Goal: Task Accomplishment & Management: Manage account settings

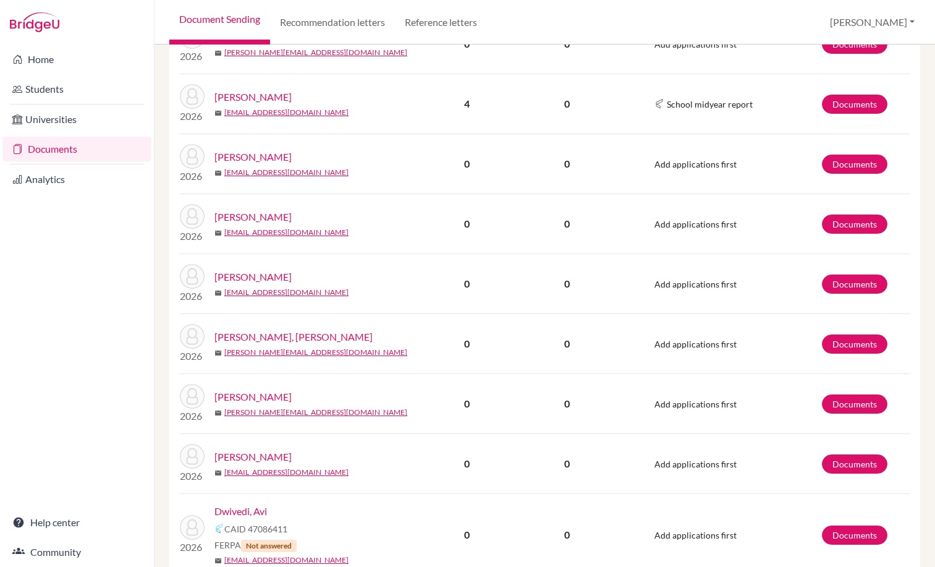
scroll to position [1051, 0]
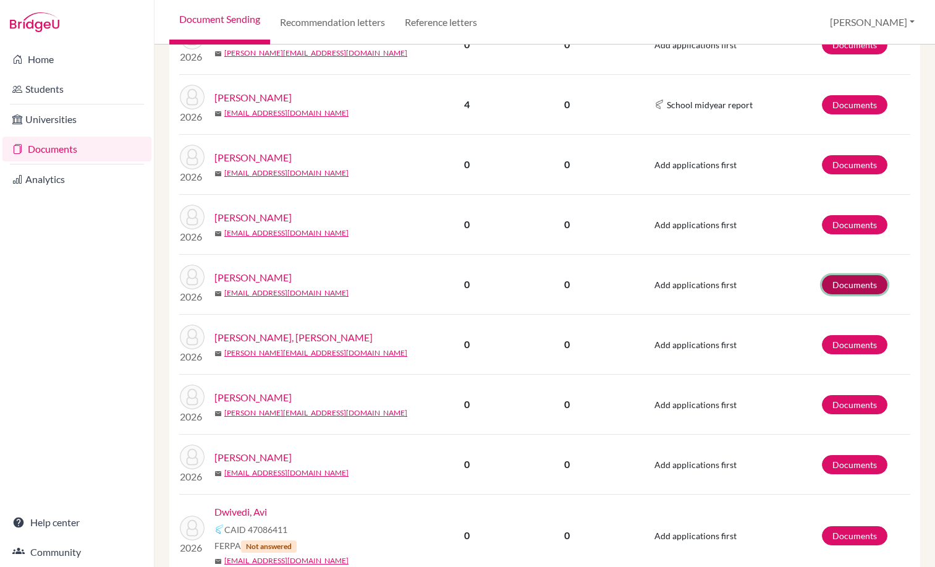
click at [849, 284] on link "Documents" at bounding box center [855, 284] width 66 height 19
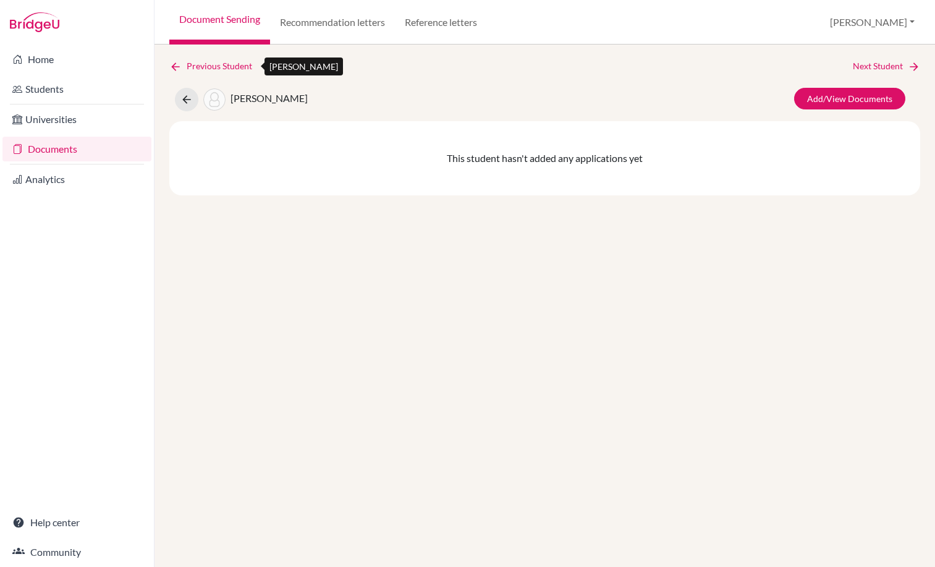
click at [187, 66] on link "Previous Student" at bounding box center [215, 66] width 93 height 14
click at [54, 146] on link "Documents" at bounding box center [76, 149] width 149 height 25
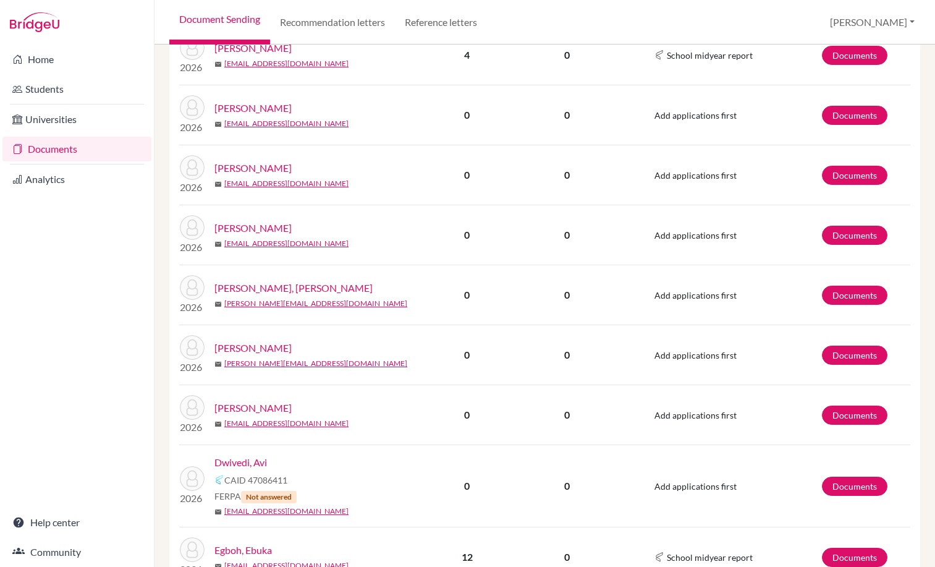
scroll to position [1112, 0]
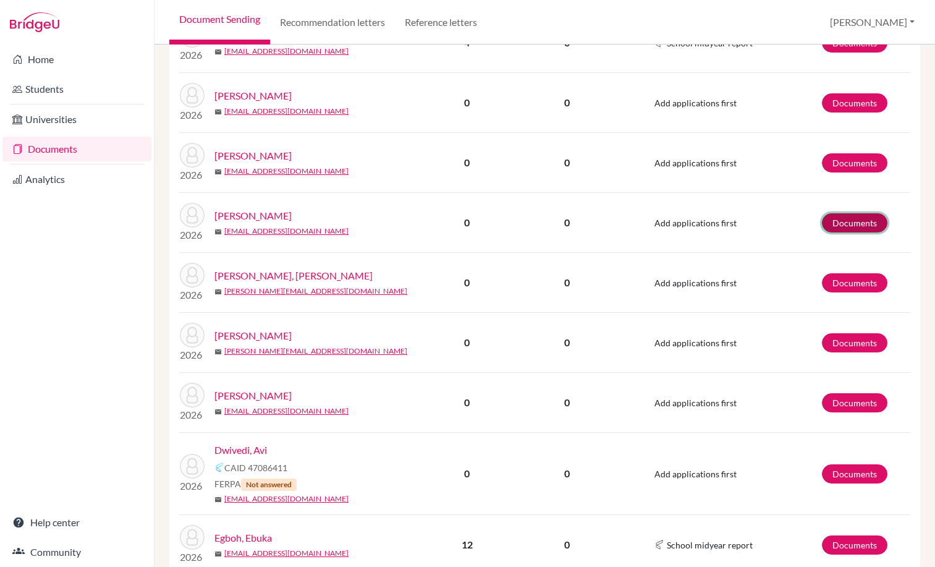
click at [862, 221] on link "Documents" at bounding box center [855, 222] width 66 height 19
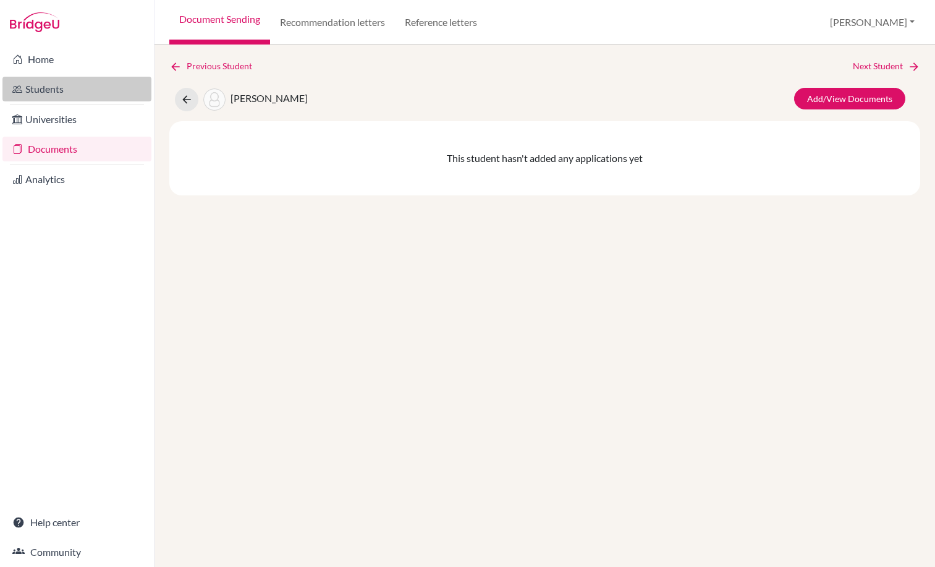
click at [43, 82] on link "Students" at bounding box center [76, 89] width 149 height 25
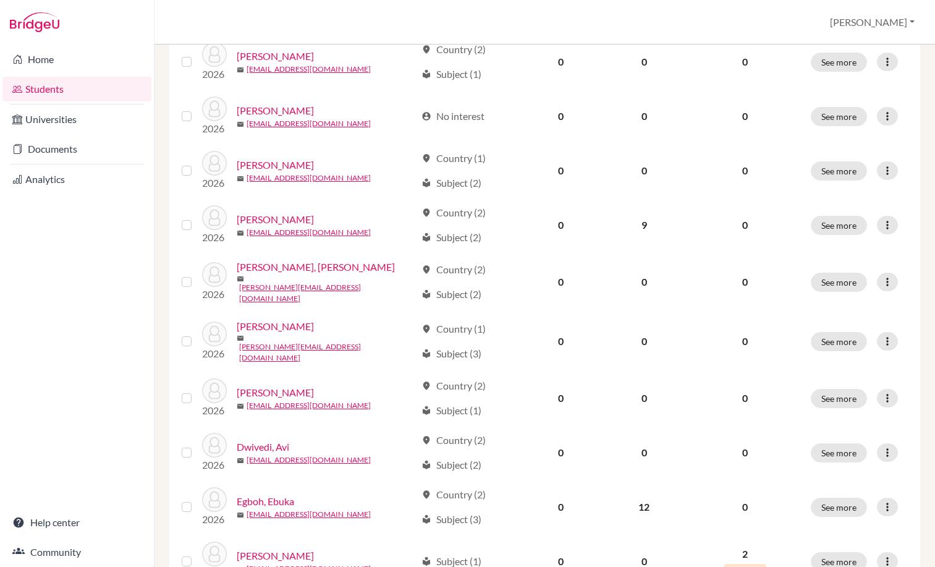
scroll to position [371, 0]
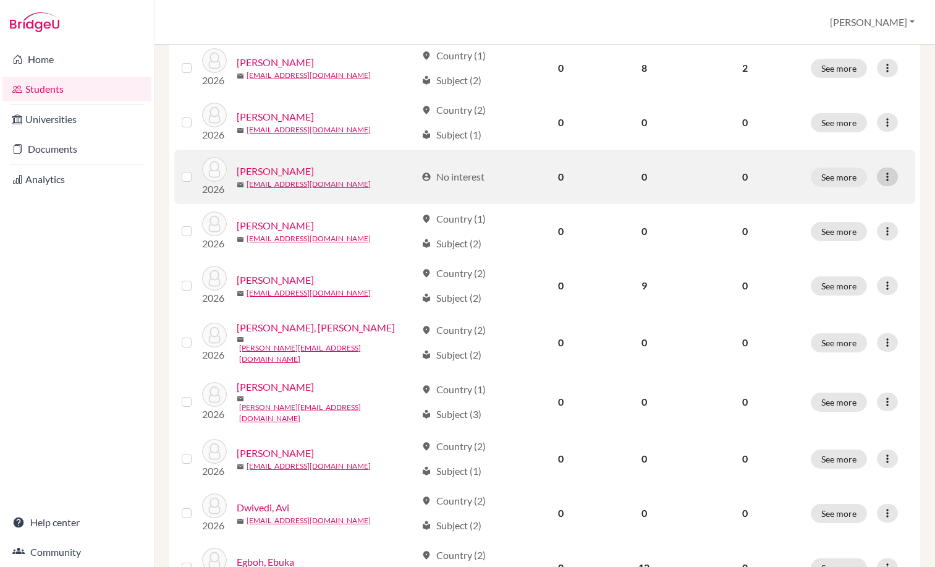
click at [887, 168] on div at bounding box center [887, 176] width 21 height 19
click at [845, 235] on button "Reset Password" at bounding box center [826, 237] width 98 height 20
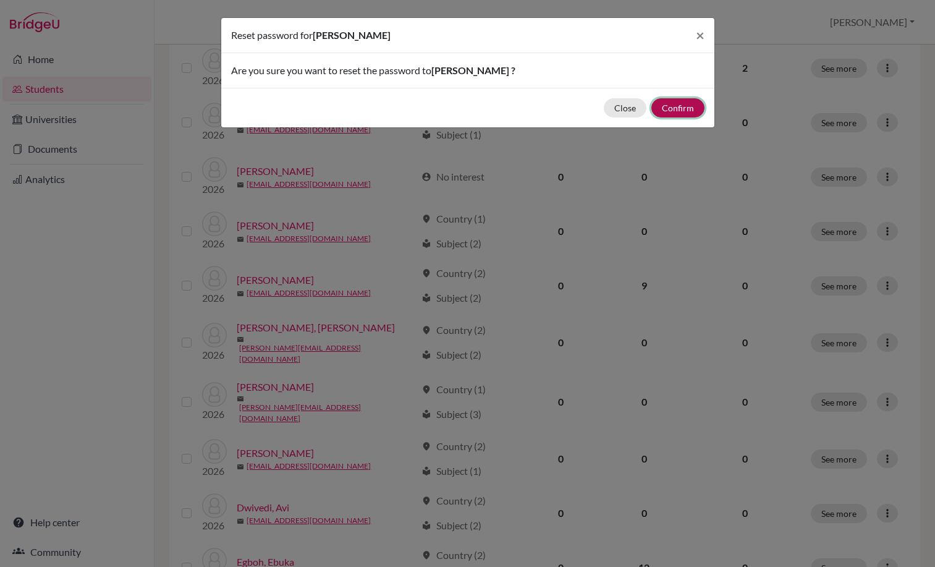
click at [688, 107] on button "Confirm" at bounding box center [677, 107] width 53 height 19
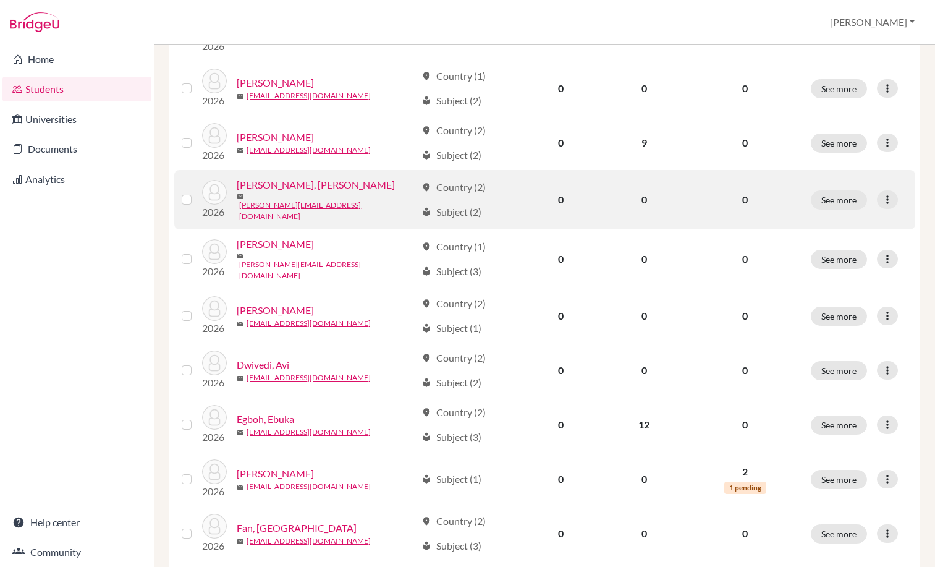
scroll to position [618, 0]
